Goal: Complete application form

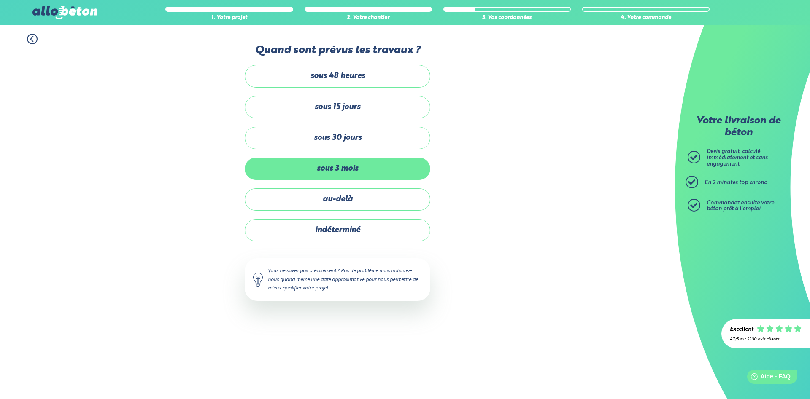
click at [360, 172] on label "sous 3 mois" at bounding box center [338, 169] width 186 height 22
click at [0, 0] on input "sous 3 mois" at bounding box center [0, 0] width 0 height 0
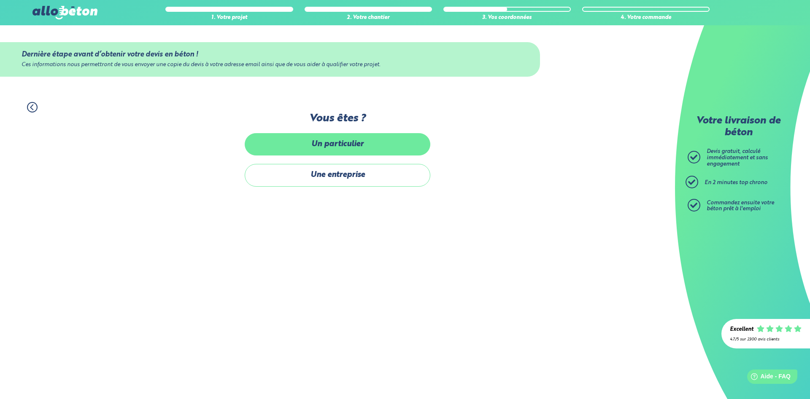
click at [363, 142] on label "Un particulier" at bounding box center [338, 144] width 186 height 22
click at [0, 0] on input "Un particulier" at bounding box center [0, 0] width 0 height 0
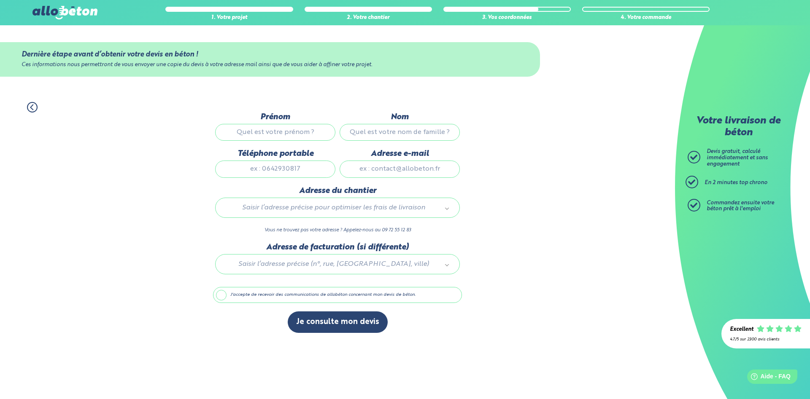
click at [317, 136] on input "Prénom" at bounding box center [275, 132] width 120 height 17
type input "fabien"
type input "battung"
type input "6"
type input "0620684413"
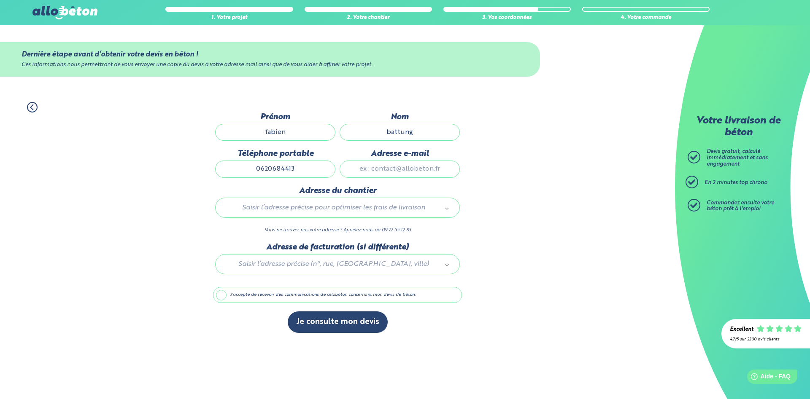
click at [391, 173] on input "Adresse e-mail" at bounding box center [399, 169] width 120 height 17
drag, startPoint x: 314, startPoint y: 173, endPoint x: 105, endPoint y: 153, distance: 209.3
click at [215, 161] on input "0620684413" at bounding box center [275, 169] width 120 height 17
click at [403, 178] on input "Adresse e-mail" at bounding box center [399, 169] width 120 height 17
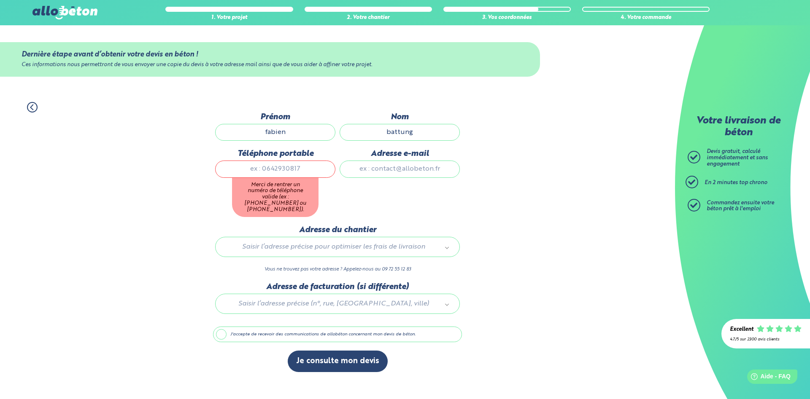
click at [307, 171] on input "Téléphone portable" at bounding box center [275, 169] width 120 height 17
type input "0606060606"
click at [404, 168] on input "Adresse e-mail" at bounding box center [399, 169] width 120 height 17
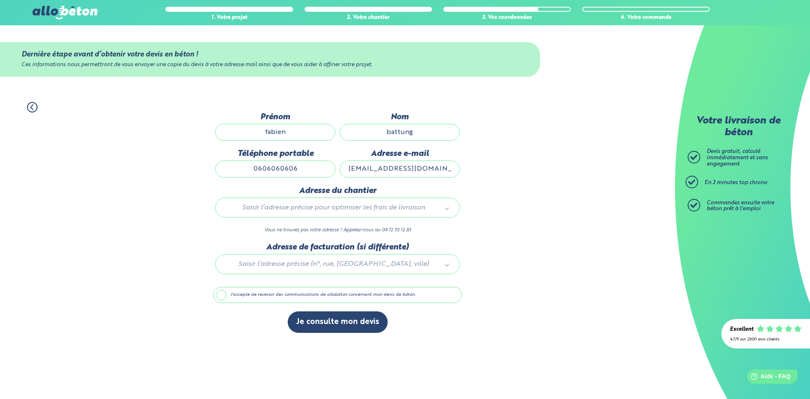
type input "[EMAIL_ADDRESS][DOMAIN_NAME]"
click at [354, 213] on body "09 72 55 12 83 Conseils et Appel Gratuits nos produits le béton prêt à l'emploi…" at bounding box center [405, 199] width 810 height 399
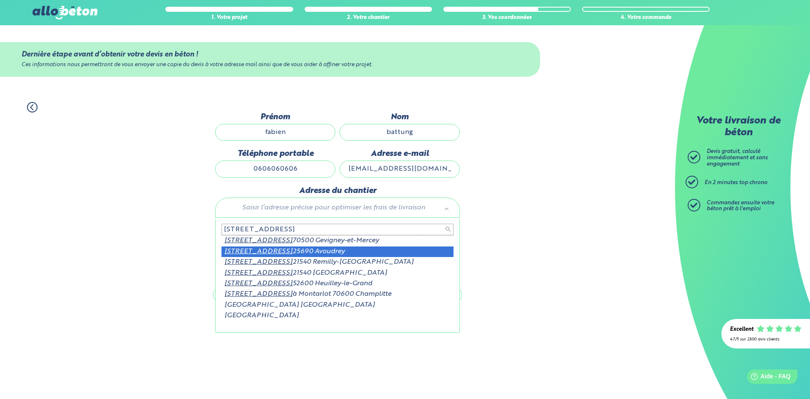
type input "8 rue de la ruotte"
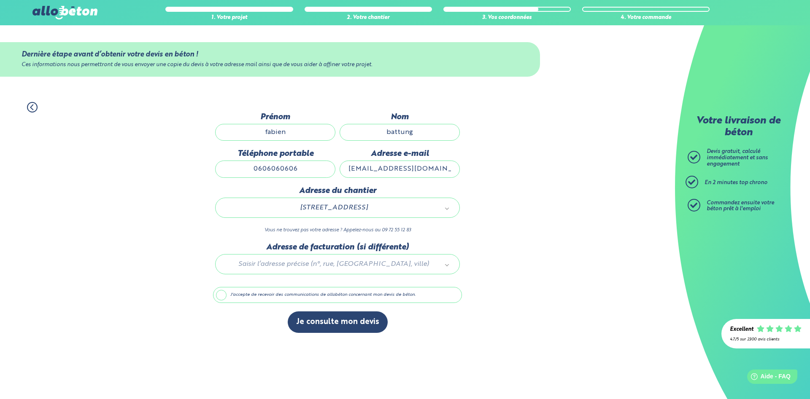
click at [350, 273] on div at bounding box center [337, 263] width 249 height 40
click at [493, 273] on body "09 72 55 12 83 Conseils et Appel Gratuits nos produits le béton prêt à l'emploi…" at bounding box center [405, 199] width 810 height 399
click at [340, 297] on label "J'accepte de recevoir des communications de allobéton concernant mon devis de b…" at bounding box center [337, 295] width 249 height 16
click at [0, 0] on input "J'accepte de recevoir des communications de allobéton concernant mon devis de b…" at bounding box center [0, 0] width 0 height 0
drag, startPoint x: 335, startPoint y: 296, endPoint x: 337, endPoint y: 302, distance: 6.5
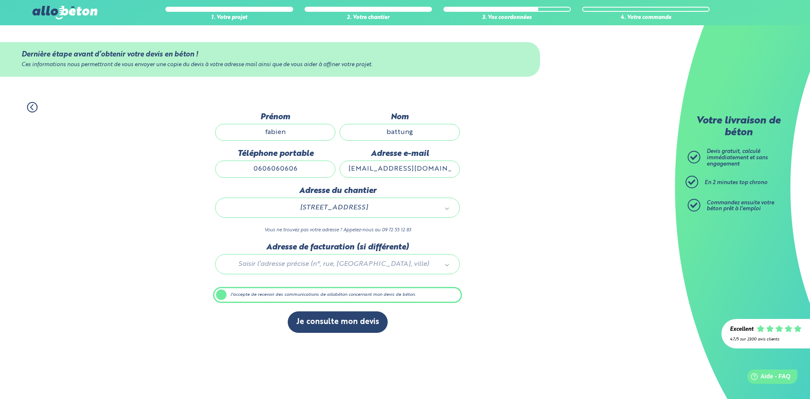
click at [336, 298] on label "J'accepte de recevoir des communications de allobéton concernant mon devis de b…" at bounding box center [337, 295] width 249 height 16
click at [223, 299] on label "J'accepte de recevoir des communications de allobéton concernant mon devis de b…" at bounding box center [337, 295] width 249 height 16
click at [0, 0] on input "J'accepte de recevoir des communications de allobéton concernant mon devis de b…" at bounding box center [0, 0] width 0 height 0
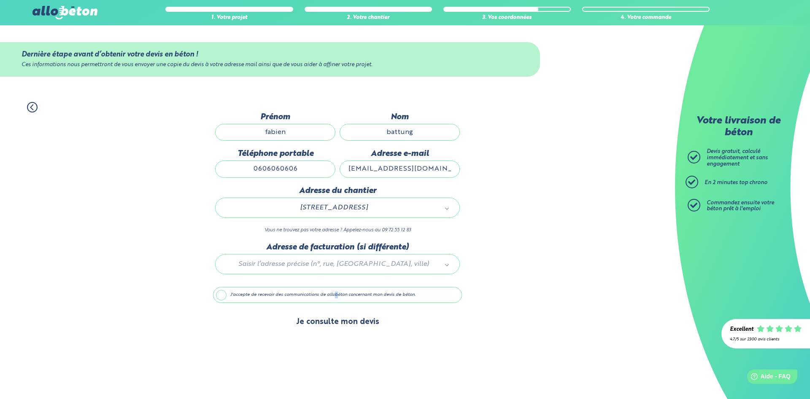
click at [326, 328] on button "Je consulte mon devis" at bounding box center [338, 323] width 100 height 22
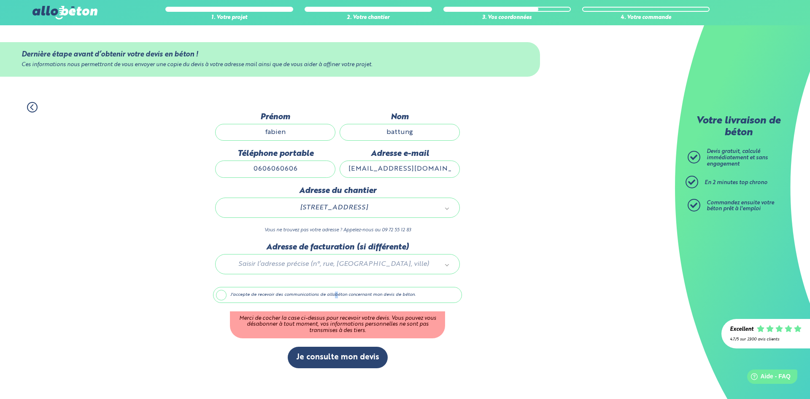
click at [225, 298] on label "J'accepte de recevoir des communications de allobéton concernant mon devis de b…" at bounding box center [337, 295] width 249 height 16
click at [0, 0] on input "J'accepte de recevoir des communications de allobéton concernant mon devis de b…" at bounding box center [0, 0] width 0 height 0
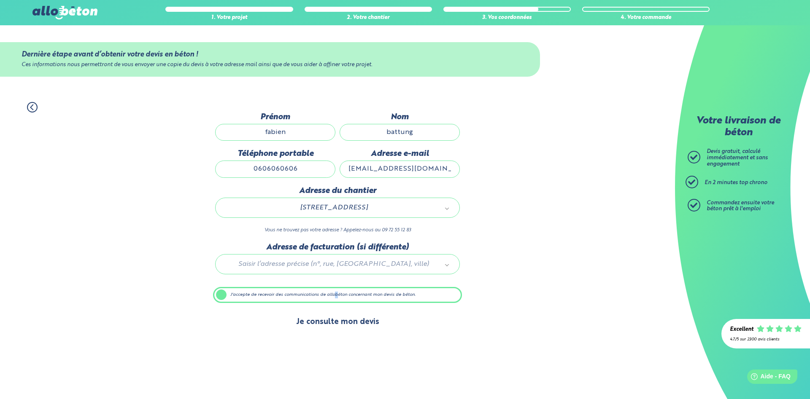
click at [330, 328] on button "Je consulte mon devis" at bounding box center [338, 323] width 100 height 22
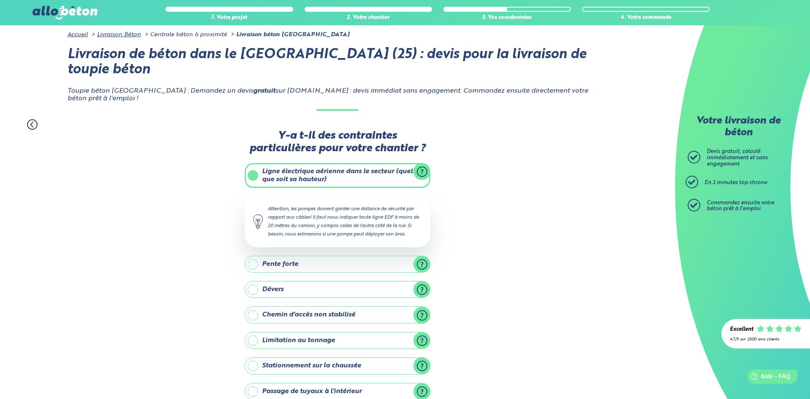
scroll to position [51, 0]
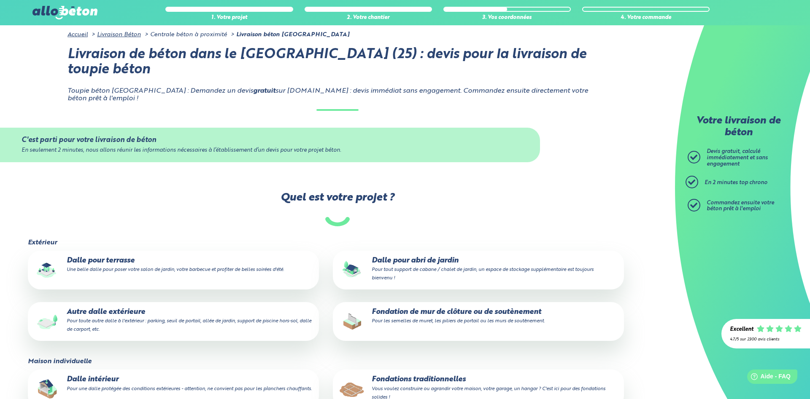
scroll to position [86, 0]
